Goal: Task Accomplishment & Management: Complete application form

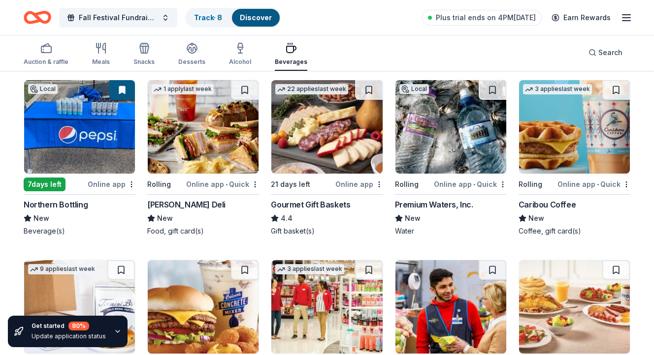
scroll to position [104, 0]
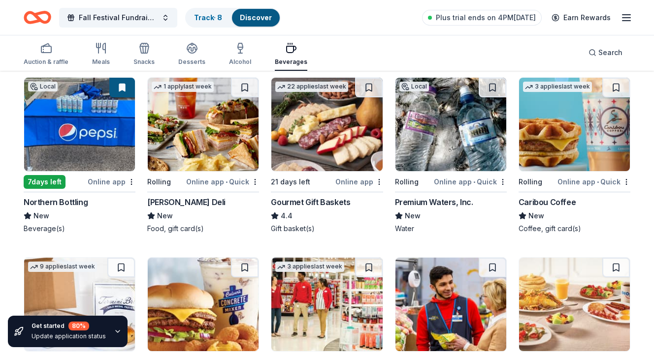
click at [436, 116] on img at bounding box center [450, 125] width 111 height 94
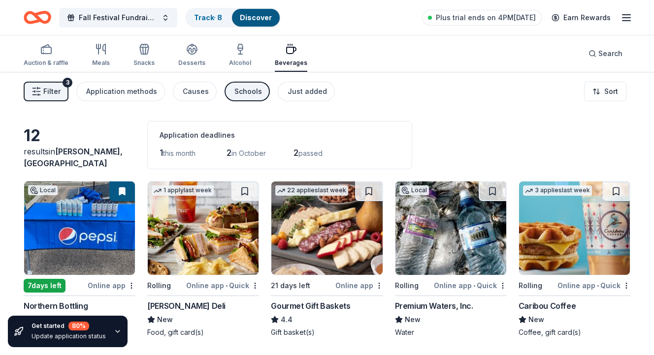
scroll to position [0, 0]
click at [241, 57] on div "Alcohol" at bounding box center [240, 55] width 22 height 24
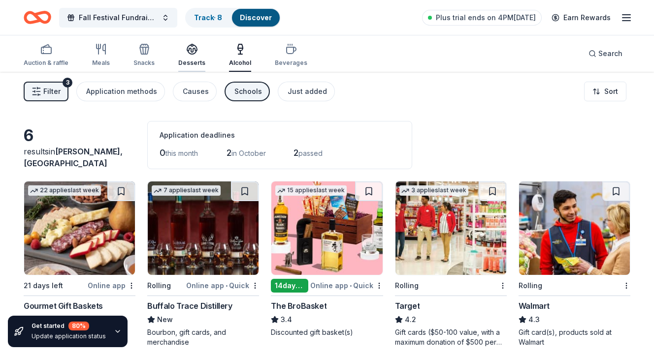
click at [189, 48] on icon "button" at bounding box center [192, 49] width 12 height 12
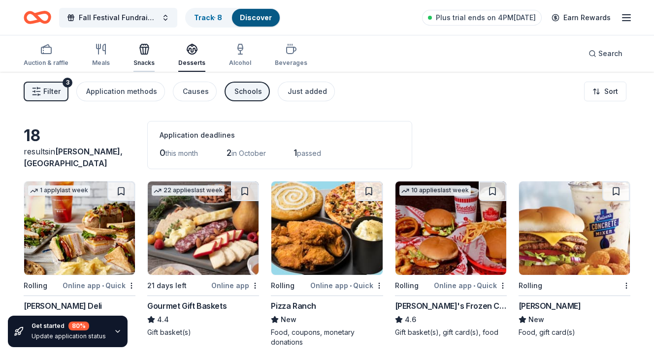
click at [148, 52] on icon "button" at bounding box center [144, 49] width 12 height 12
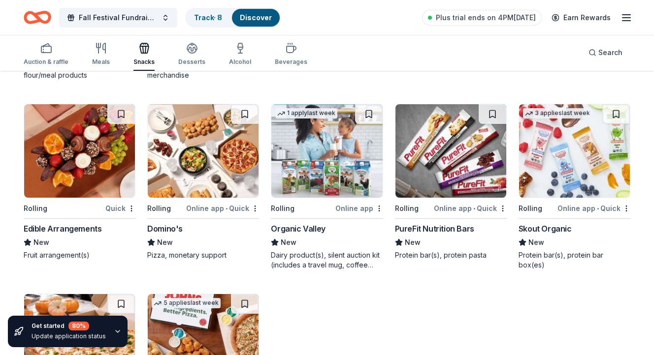
scroll to position [1025, 0]
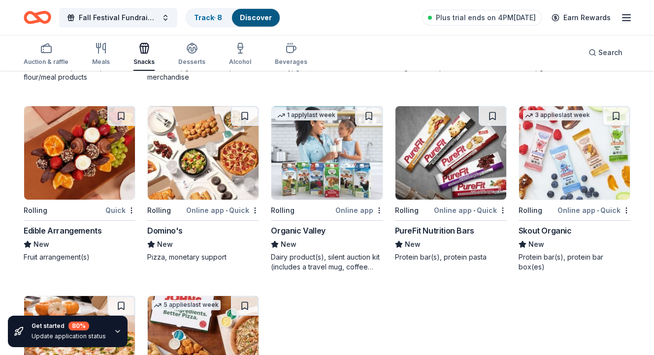
click at [212, 160] on img at bounding box center [203, 153] width 111 height 94
click at [104, 49] on icon "button" at bounding box center [104, 48] width 2 height 10
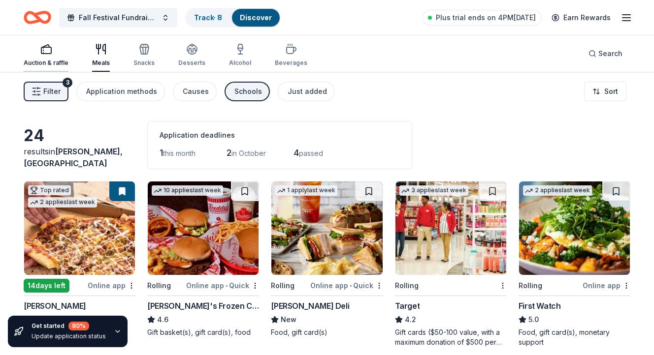
click at [49, 56] on div "Auction & raffle" at bounding box center [46, 55] width 45 height 24
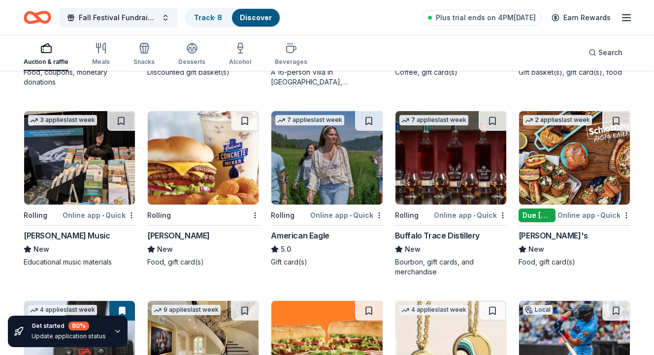
scroll to position [1020, 0]
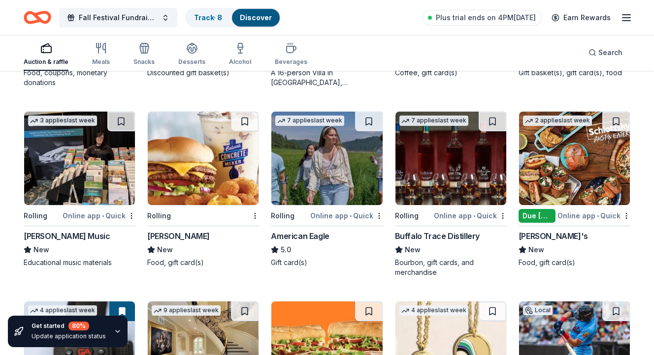
click at [80, 181] on img at bounding box center [79, 159] width 111 height 94
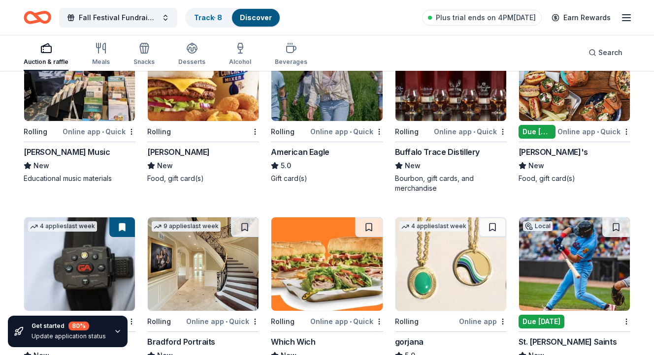
scroll to position [1232, 0]
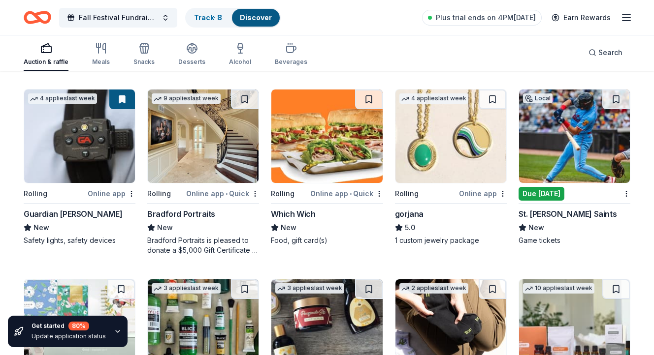
click at [460, 158] on img at bounding box center [450, 137] width 111 height 94
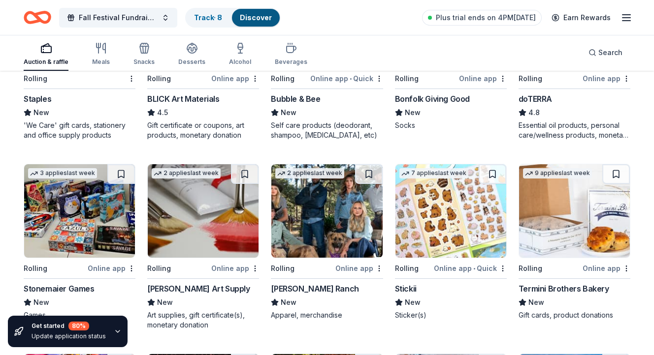
scroll to position [1541, 0]
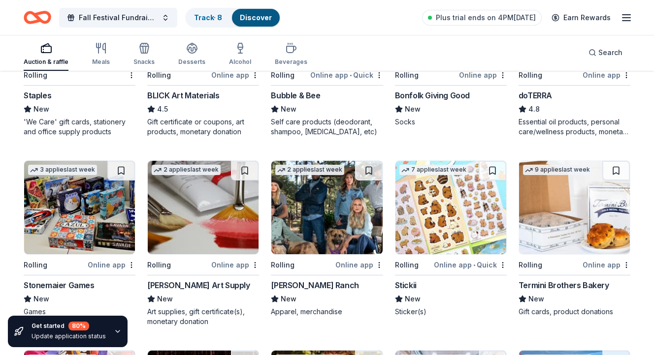
click at [65, 227] on img at bounding box center [79, 208] width 111 height 94
click at [177, 218] on img at bounding box center [203, 208] width 111 height 94
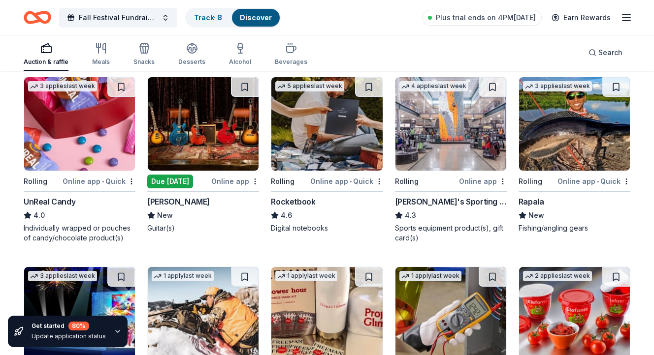
scroll to position [1820, 0]
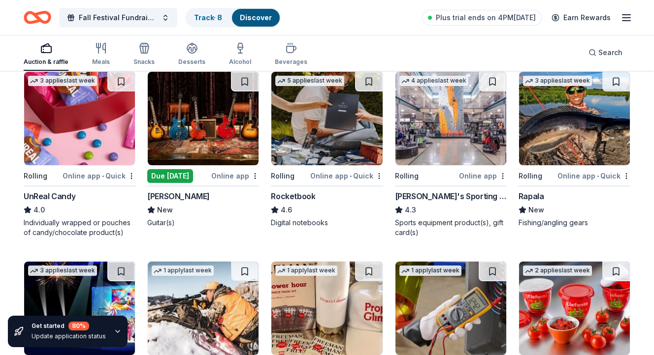
click at [558, 129] on img at bounding box center [574, 119] width 111 height 94
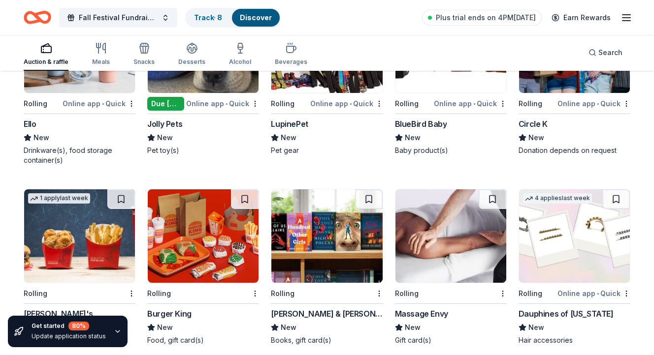
scroll to position [3662, 0]
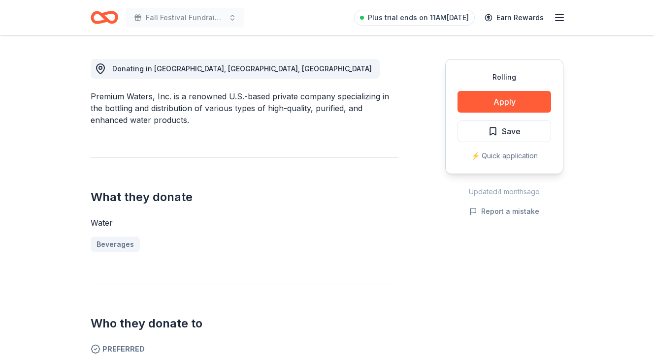
scroll to position [263, 0]
click at [512, 101] on button "Apply" at bounding box center [504, 103] width 94 height 22
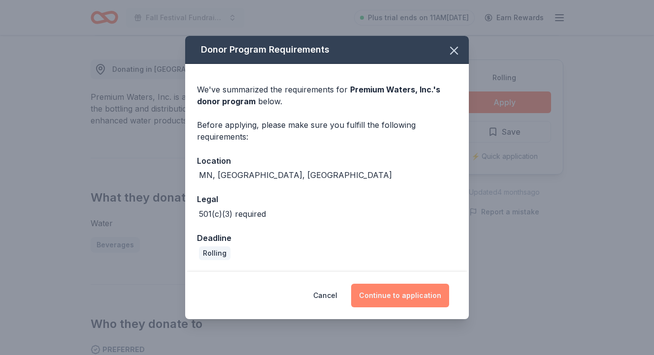
click at [401, 301] on button "Continue to application" at bounding box center [400, 296] width 98 height 24
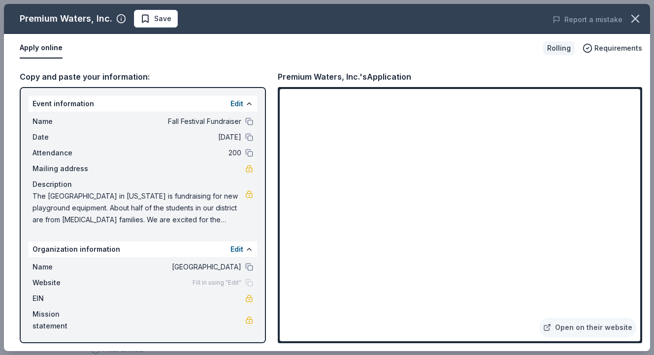
click at [633, 20] on icon "button" at bounding box center [635, 19] width 14 height 14
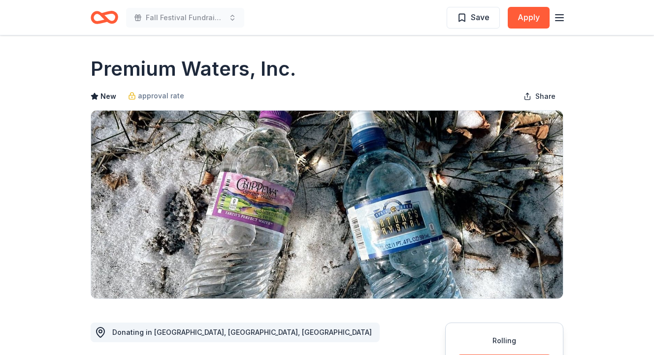
scroll to position [0, 0]
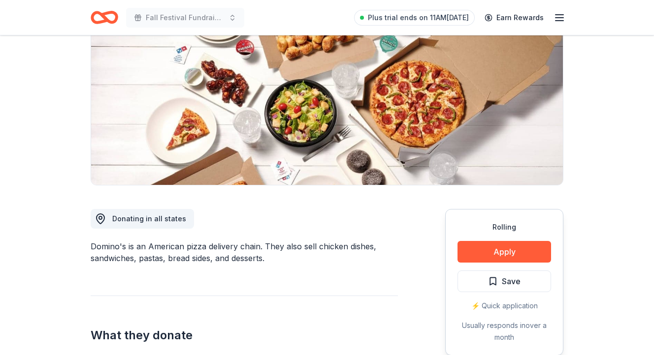
scroll to position [119, 0]
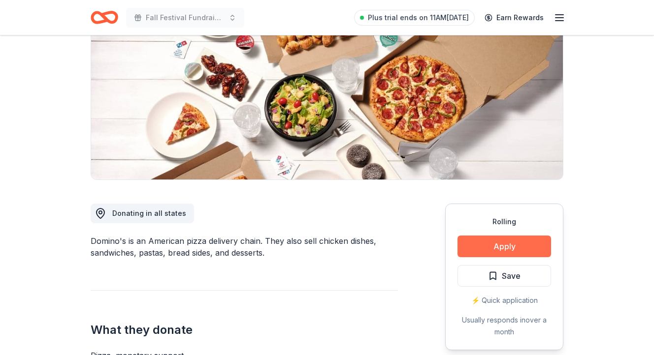
click at [497, 248] on button "Apply" at bounding box center [504, 247] width 94 height 22
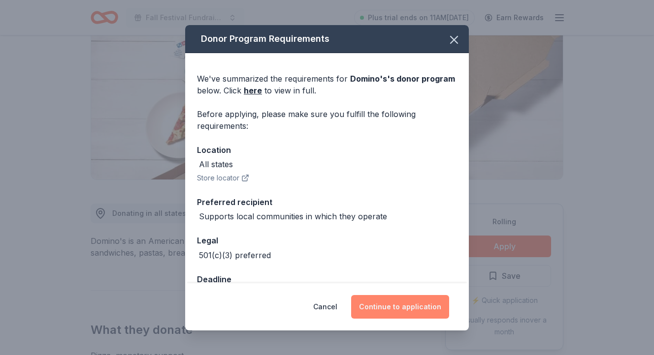
click at [390, 306] on button "Continue to application" at bounding box center [400, 307] width 98 height 24
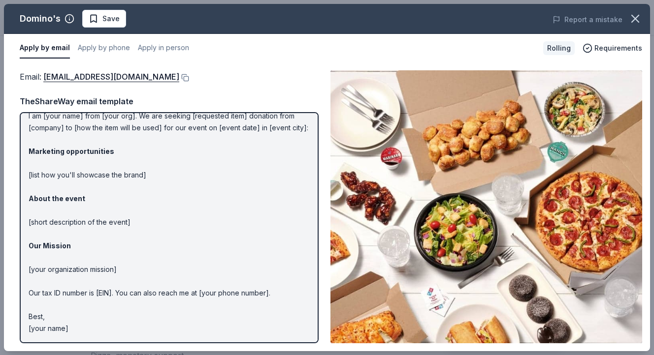
scroll to position [34, 0]
click at [131, 77] on link "communitygiving@dominos.com" at bounding box center [111, 76] width 136 height 13
click at [635, 21] on icon "button" at bounding box center [635, 19] width 14 height 14
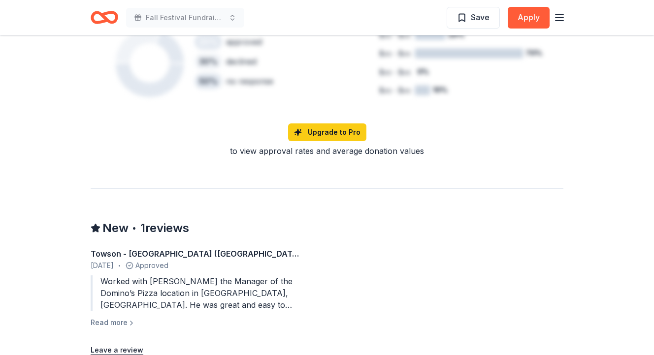
scroll to position [716, 0]
click at [116, 317] on button "Read more" at bounding box center [113, 323] width 45 height 12
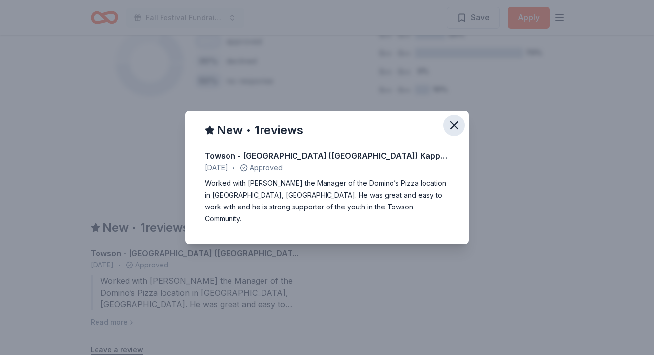
click at [456, 127] on icon "button" at bounding box center [454, 126] width 14 height 14
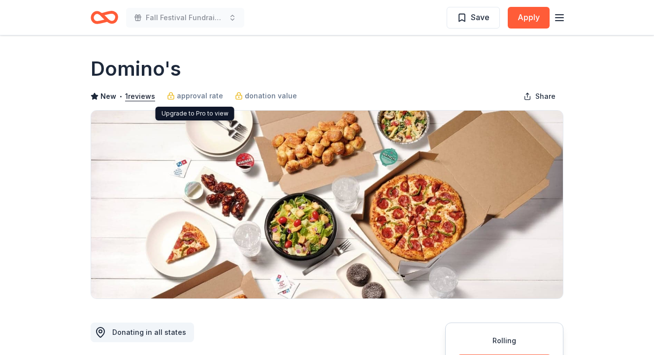
scroll to position [0, 0]
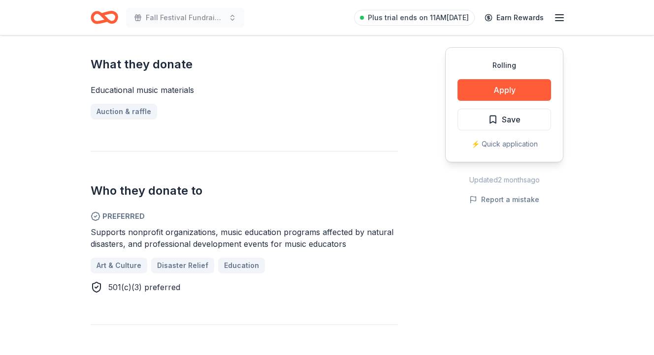
scroll to position [406, 0]
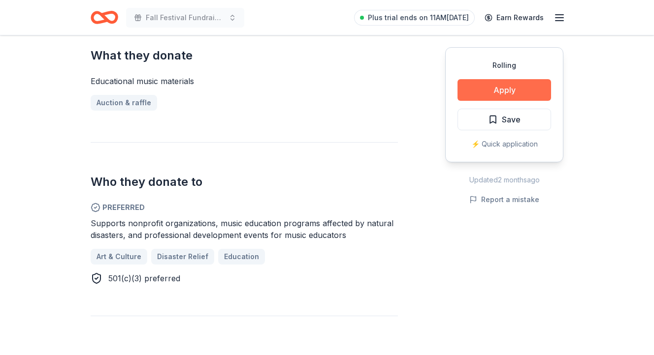
click at [482, 89] on button "Apply" at bounding box center [504, 90] width 94 height 22
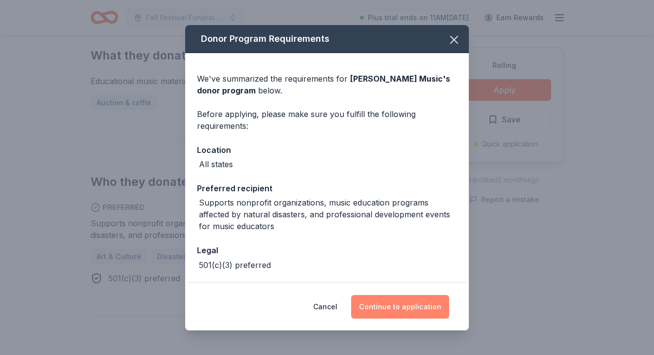
click at [393, 307] on button "Continue to application" at bounding box center [400, 307] width 98 height 24
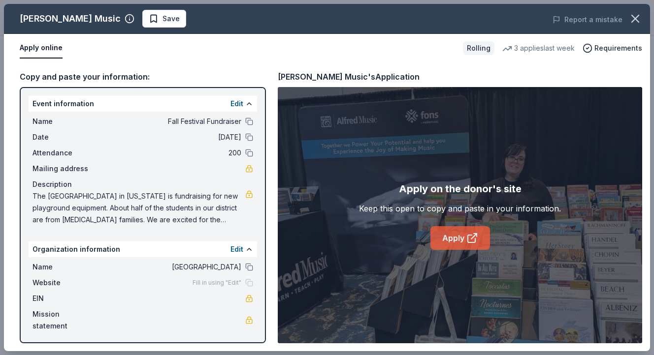
click at [462, 242] on link "Apply" at bounding box center [460, 238] width 60 height 24
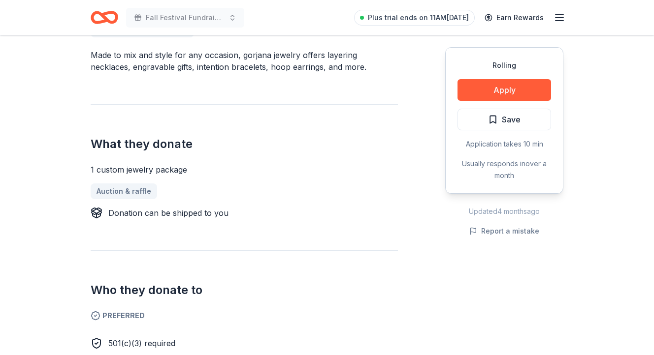
scroll to position [304, 0]
click at [509, 89] on button "Apply" at bounding box center [504, 90] width 94 height 22
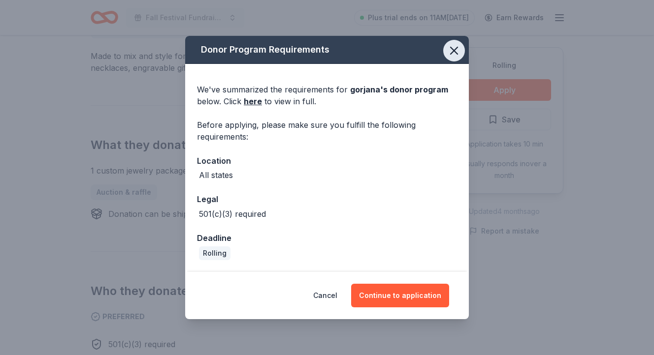
click at [455, 50] on icon "button" at bounding box center [453, 50] width 7 height 7
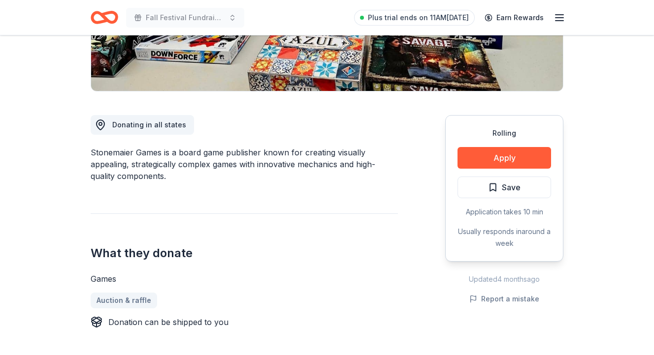
scroll to position [345, 0]
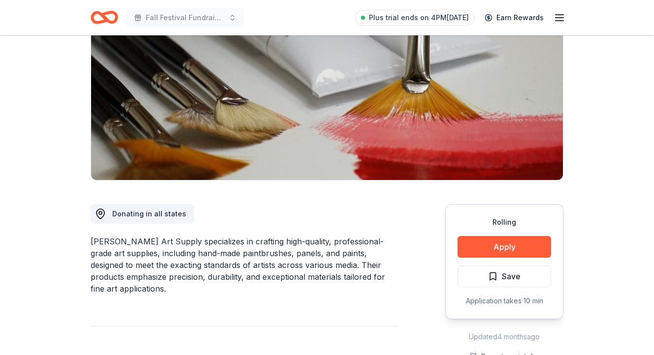
scroll to position [127, 0]
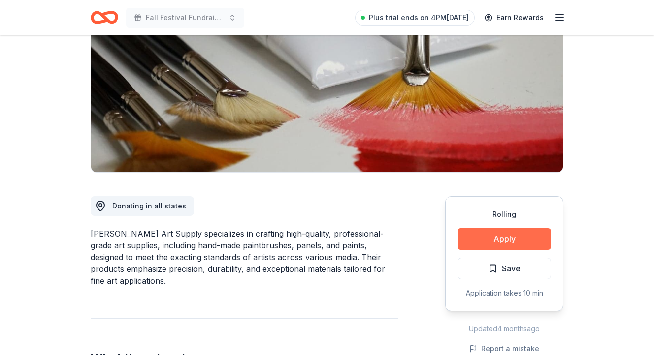
click at [505, 239] on button "Apply" at bounding box center [504, 239] width 94 height 22
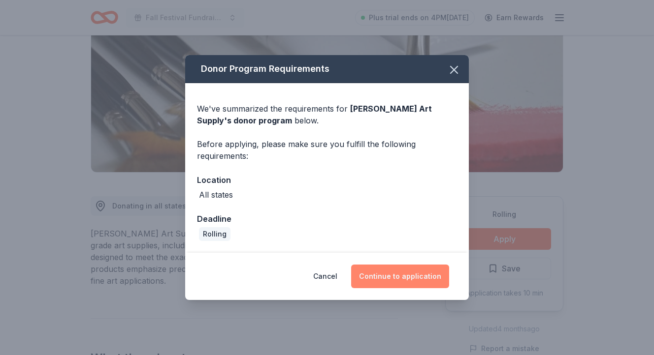
click at [423, 274] on button "Continue to application" at bounding box center [400, 277] width 98 height 24
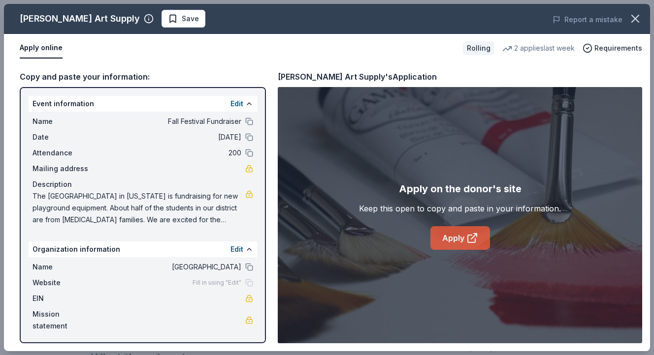
click at [462, 235] on link "Apply" at bounding box center [460, 238] width 60 height 24
click at [632, 20] on icon "button" at bounding box center [635, 19] width 14 height 14
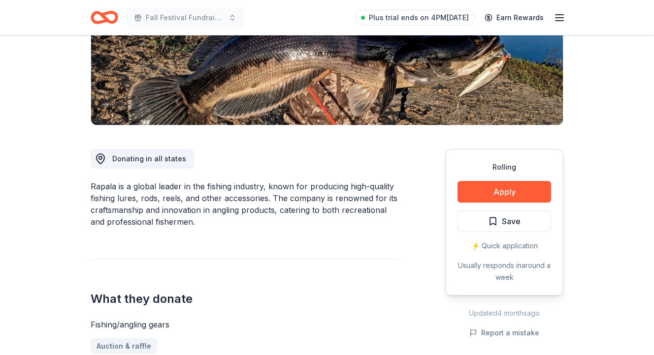
scroll to position [188, 0]
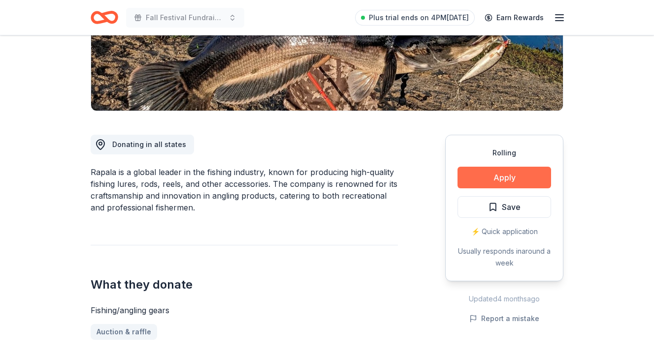
click at [495, 171] on button "Apply" at bounding box center [504, 178] width 94 height 22
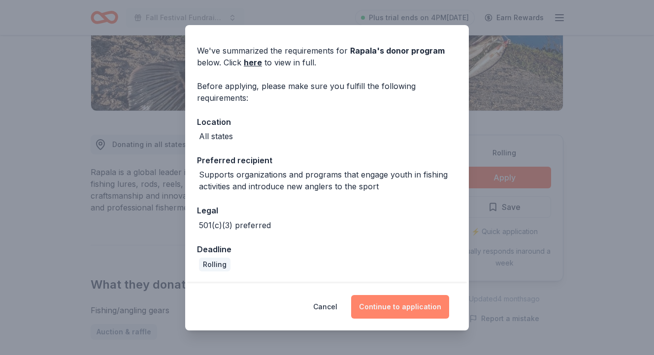
scroll to position [28, 0]
click at [397, 308] on button "Continue to application" at bounding box center [400, 307] width 98 height 24
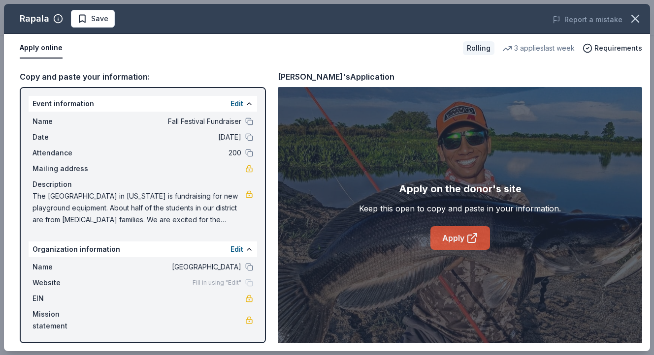
click at [471, 234] on icon at bounding box center [472, 238] width 12 height 12
click at [635, 24] on icon "button" at bounding box center [635, 19] width 14 height 14
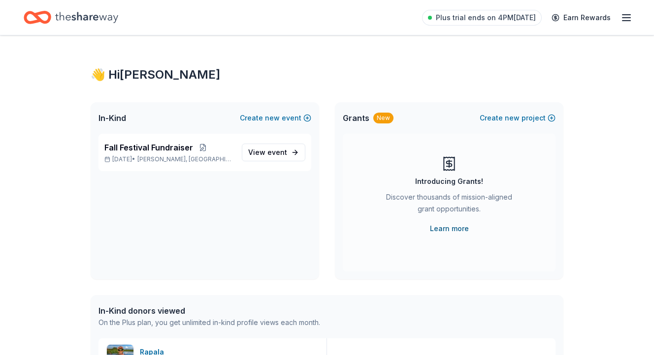
click at [456, 230] on link "Learn more" at bounding box center [449, 229] width 39 height 12
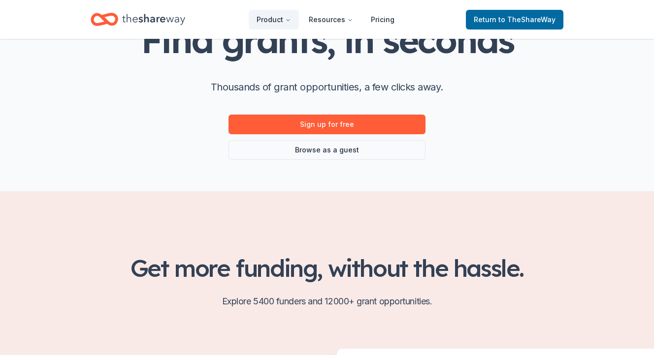
scroll to position [86, 0]
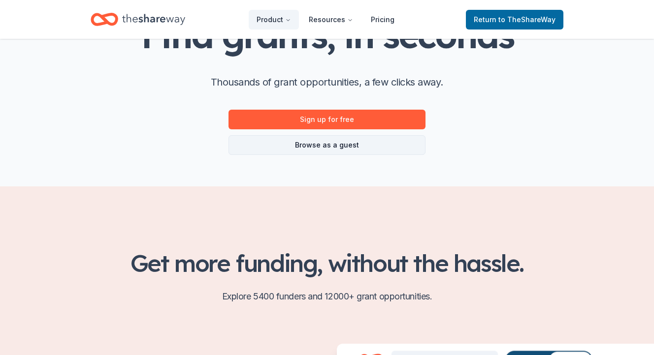
click at [320, 145] on link "Browse as a guest" at bounding box center [326, 145] width 197 height 20
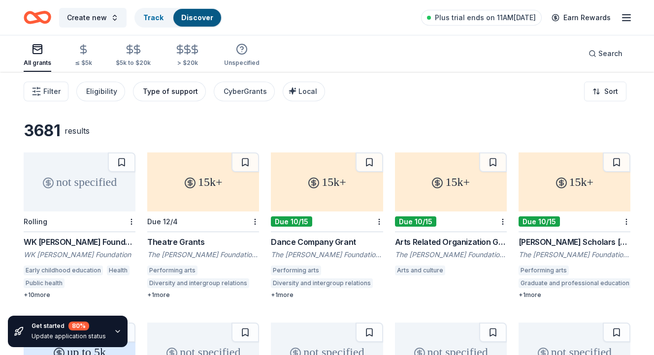
click at [158, 90] on div "Type of support" at bounding box center [170, 92] width 55 height 12
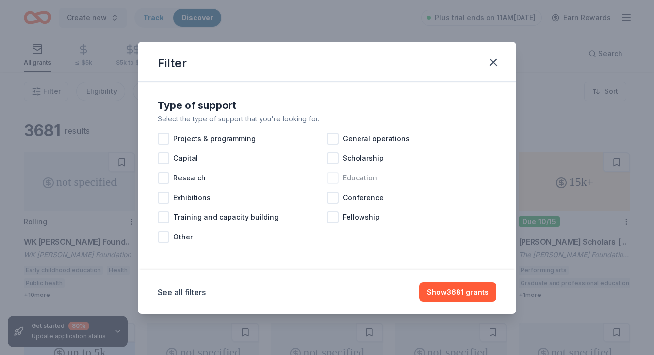
click at [337, 178] on div at bounding box center [333, 178] width 12 height 12
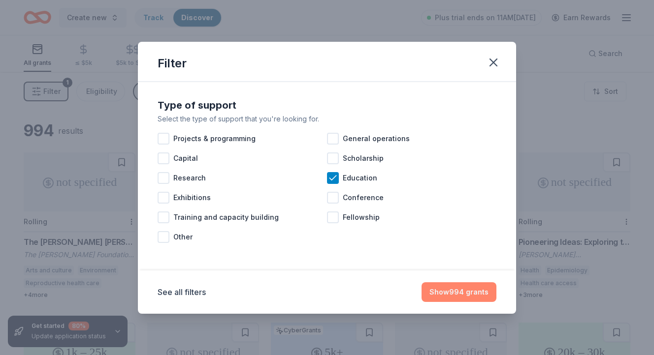
click at [442, 287] on button "Show 994 grants" at bounding box center [458, 293] width 75 height 20
